Goal: Task Accomplishment & Management: Use online tool/utility

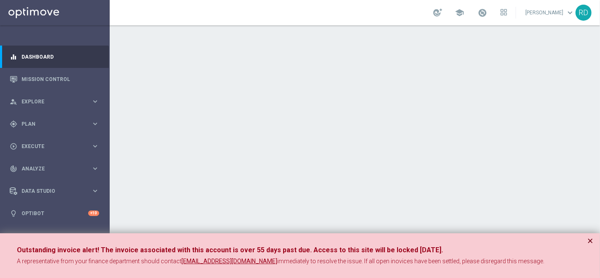
click at [589, 241] on button "×" at bounding box center [590, 241] width 6 height 10
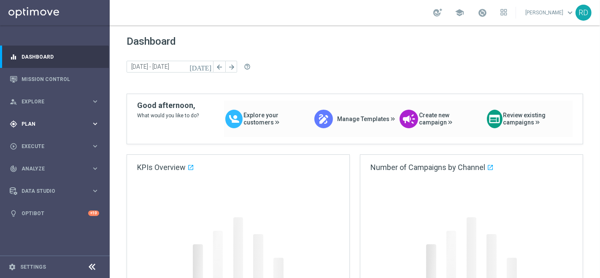
click at [37, 123] on span "Plan" at bounding box center [57, 124] width 70 height 5
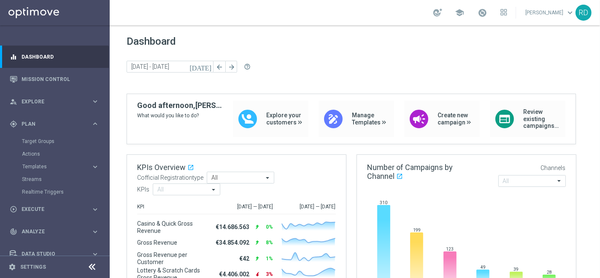
click at [37, 162] on accordion "Templates keyboard_arrow_right Optimail OptiMobile In-App OptiMobile Push Optip…" at bounding box center [65, 166] width 87 height 13
click at [44, 79] on link "Mission Control" at bounding box center [61, 79] width 78 height 22
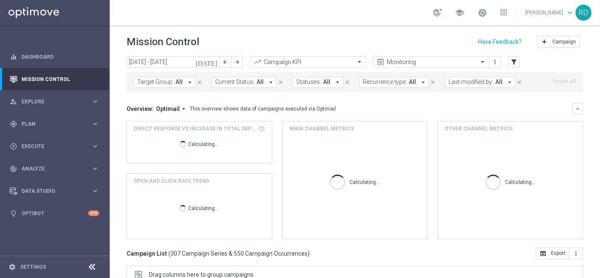
click at [214, 61] on icon "[DATE]" at bounding box center [206, 62] width 23 height 8
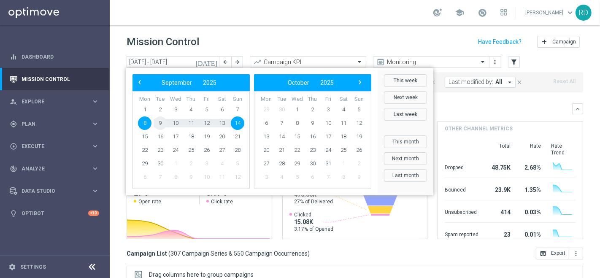
click at [159, 121] on span "9" at bounding box center [161, 123] width 14 height 14
type input "09 Sep 2025 - 09 Sep 2025"
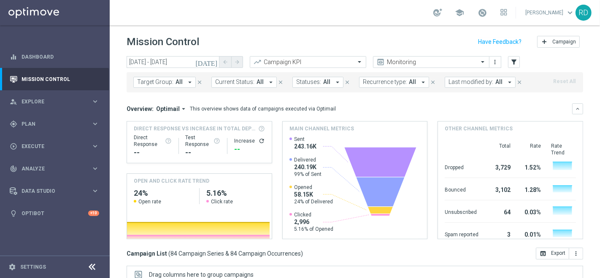
click at [464, 84] on span "Last modified by:" at bounding box center [470, 81] width 45 height 7
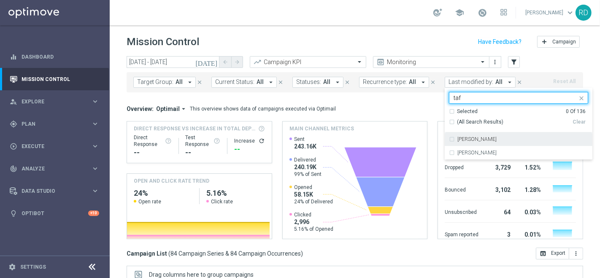
click at [459, 141] on label "Valentina Tafuro" at bounding box center [476, 139] width 39 height 5
type input "taf"
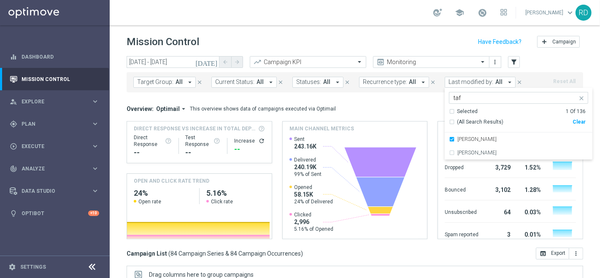
click at [378, 98] on mini-dashboard "Overview: Optimail arrow_drop_down This overview shows data of campaigns execut…" at bounding box center [355, 169] width 456 height 155
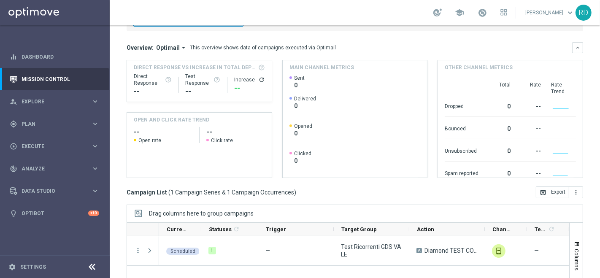
scroll to position [160, 0]
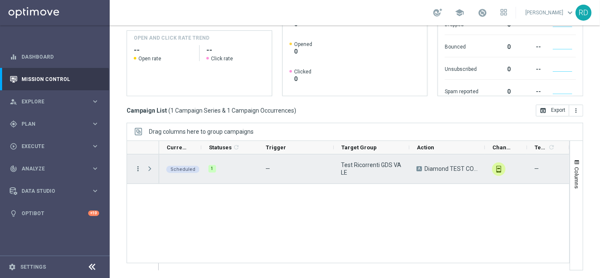
click at [136, 166] on icon "more_vert" at bounding box center [138, 169] width 8 height 8
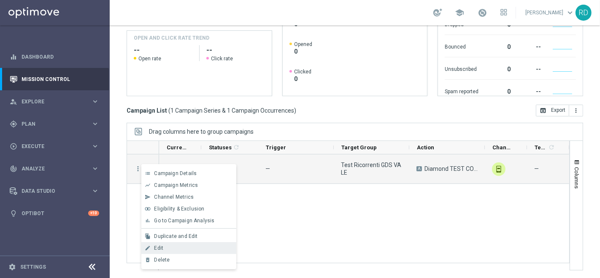
click at [162, 245] on span "Edit" at bounding box center [158, 248] width 9 height 6
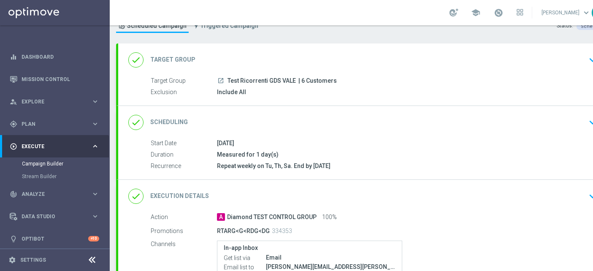
scroll to position [47, 0]
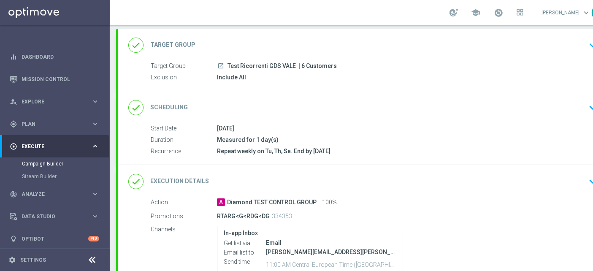
click at [137, 106] on icon "done" at bounding box center [135, 107] width 15 height 15
